Goal: Task Accomplishment & Management: Use online tool/utility

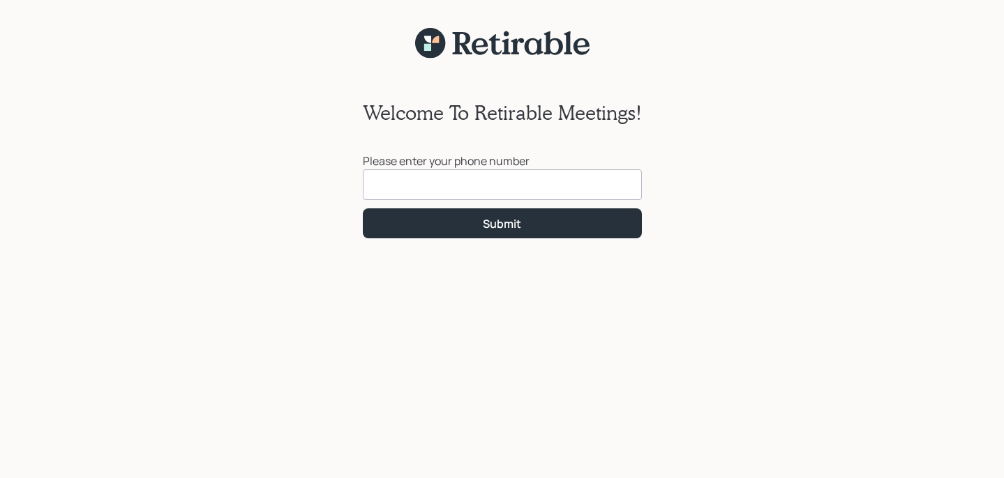
click at [592, 197] on input at bounding box center [502, 184] width 279 height 31
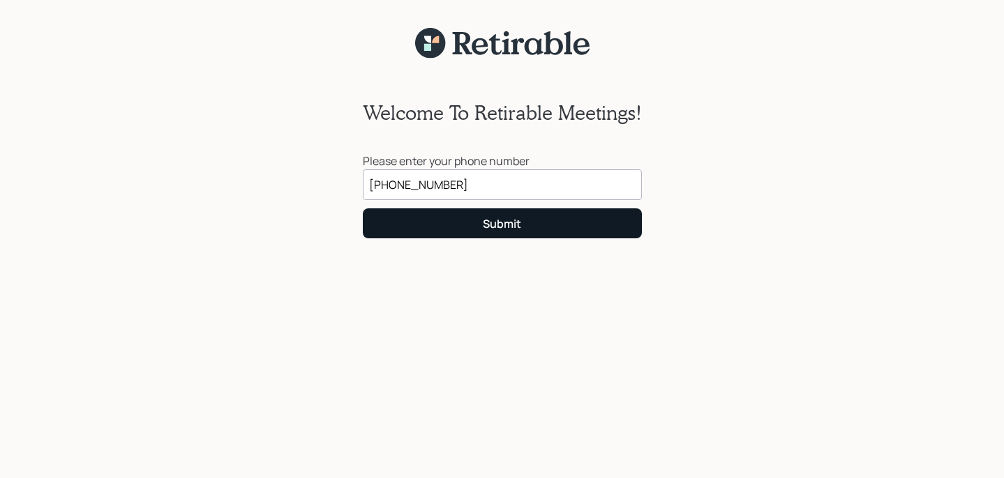
type input "[PHONE_NUMBER]"
click at [566, 225] on button "Submit" at bounding box center [502, 224] width 279 height 30
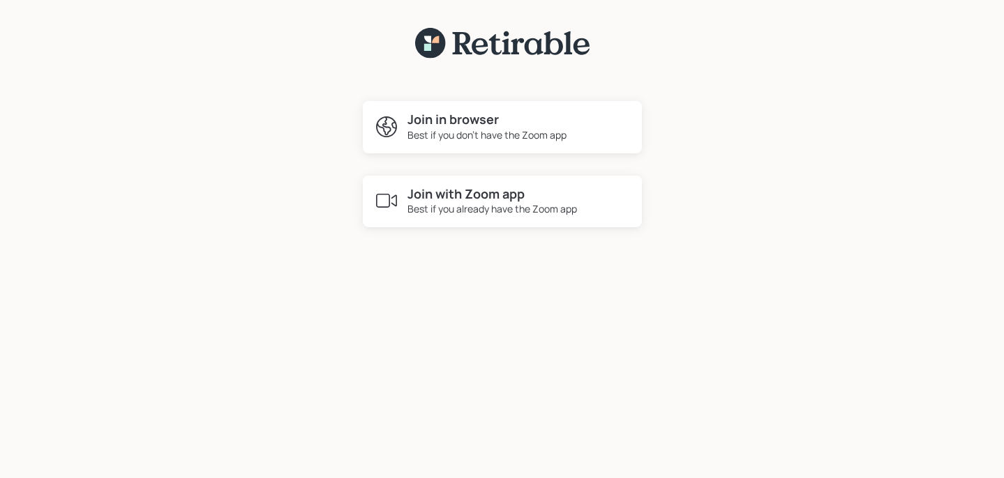
click at [547, 142] on div "Join in browser Best if you don't have the Zoom app" at bounding box center [502, 127] width 279 height 52
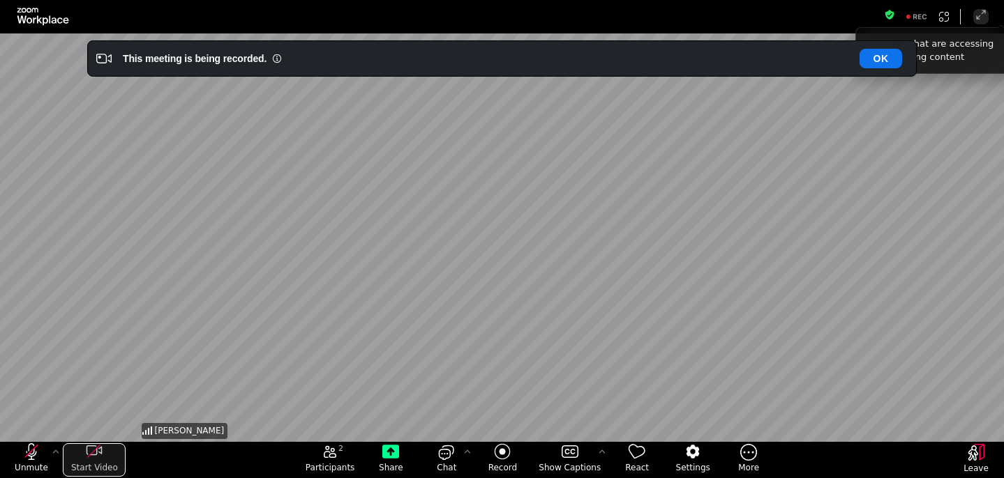
click at [91, 453] on icon "start my video" at bounding box center [93, 451] width 13 height 13
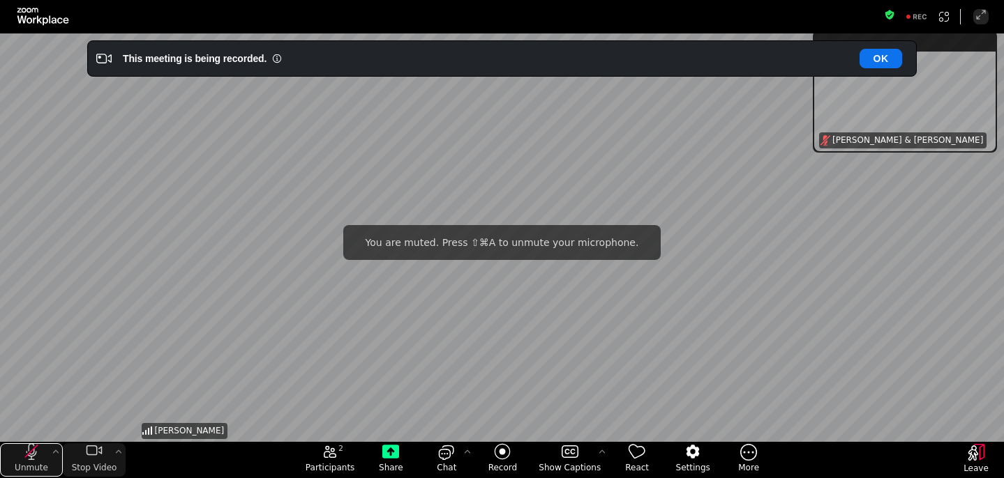
click at [29, 452] on icon "unmute my microphone" at bounding box center [31, 452] width 17 height 17
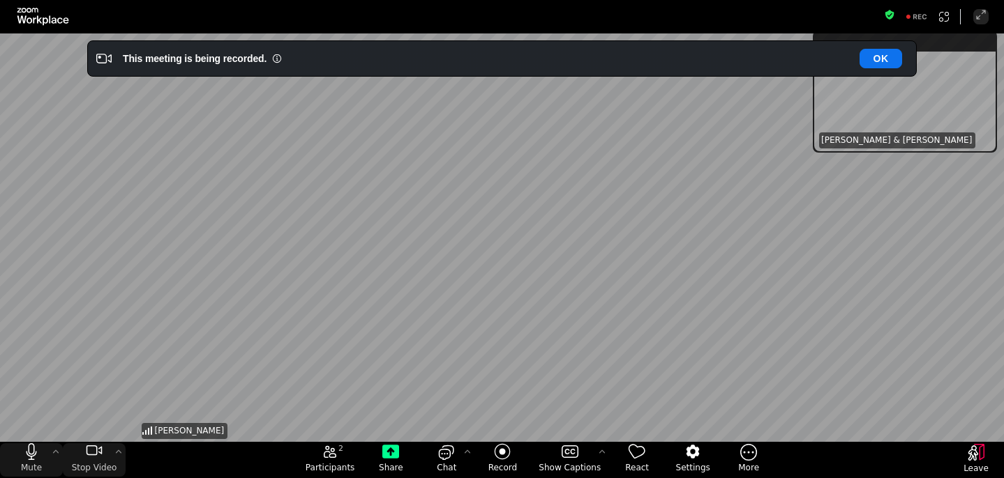
click at [977, 443] on div "Leave" at bounding box center [976, 460] width 56 height 36
click at [978, 444] on icon "Leave" at bounding box center [979, 452] width 10 height 16
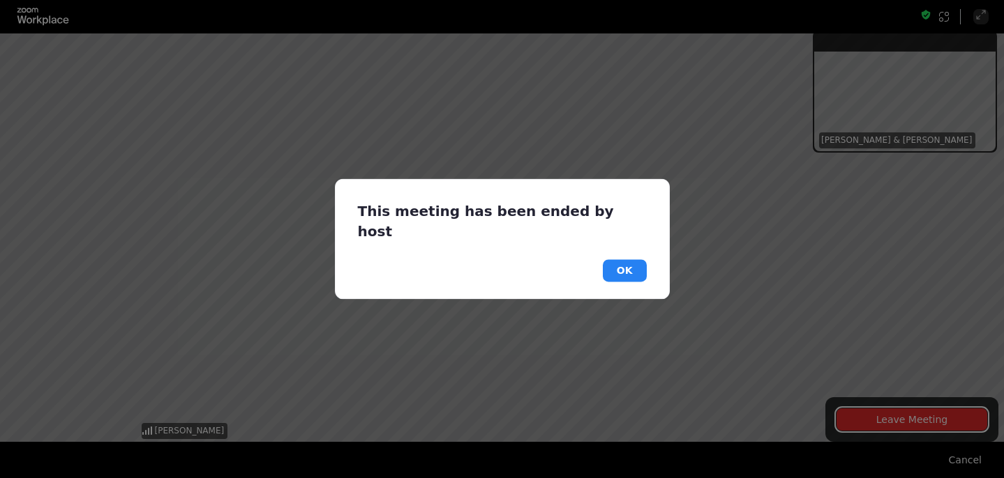
click at [621, 270] on button "OK" at bounding box center [625, 271] width 44 height 22
